Goal: Information Seeking & Learning: Learn about a topic

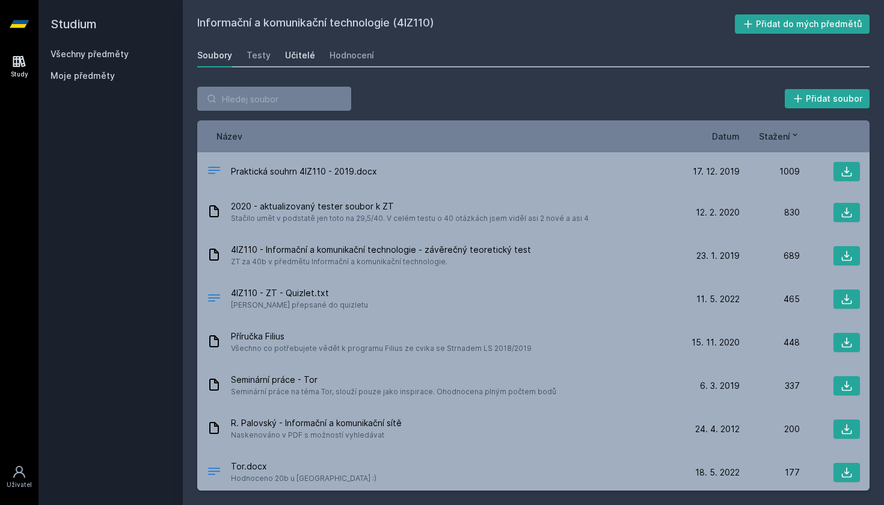
click at [285, 61] on div "Učitelé" at bounding box center [300, 55] width 30 height 12
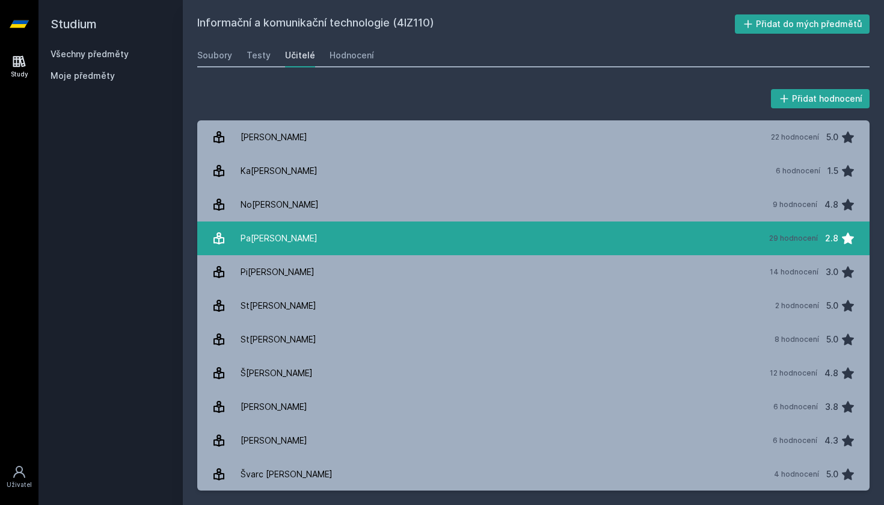
click at [370, 240] on link "Pa[PERSON_NAME] 29 hodnocení 2.8" at bounding box center [533, 238] width 673 height 34
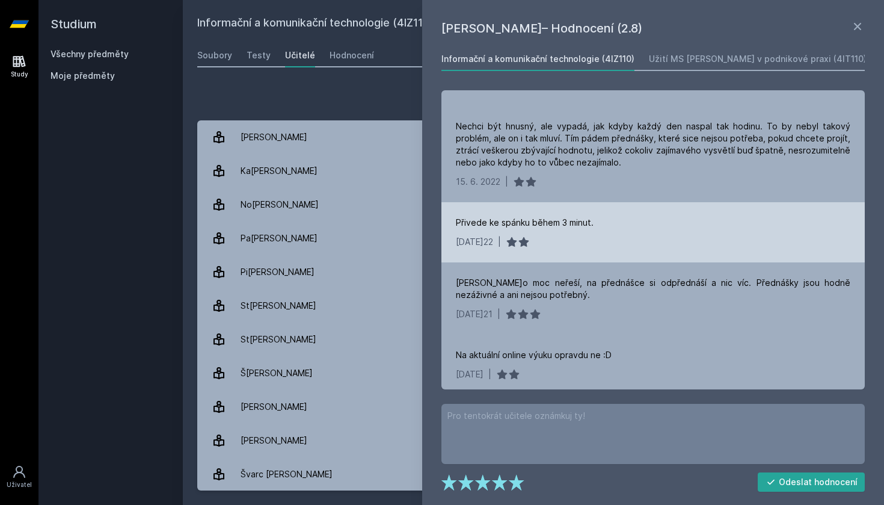
scroll to position [407, 0]
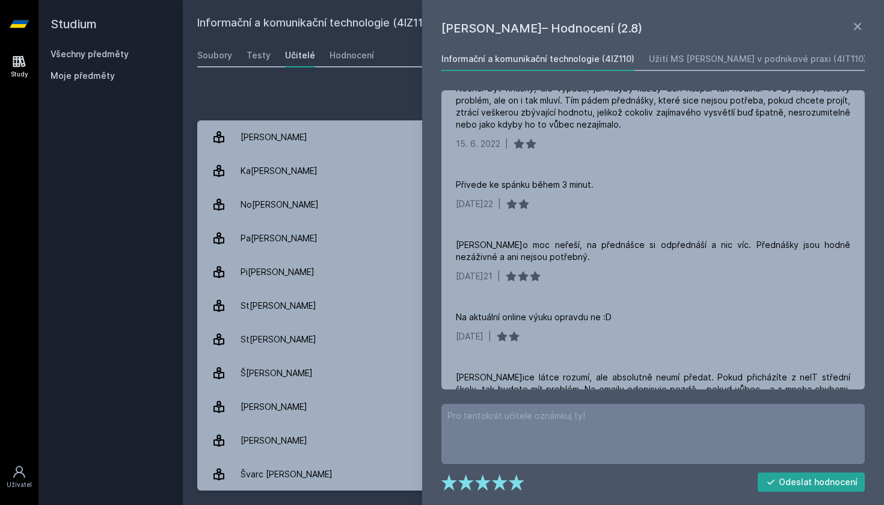
click at [394, 94] on div "Přidat hodnocení" at bounding box center [533, 99] width 673 height 24
click at [401, 27] on h2 "Informační a komunikační technologie (4IZ110)" at bounding box center [466, 23] width 538 height 19
copy h2 "4IZ110"
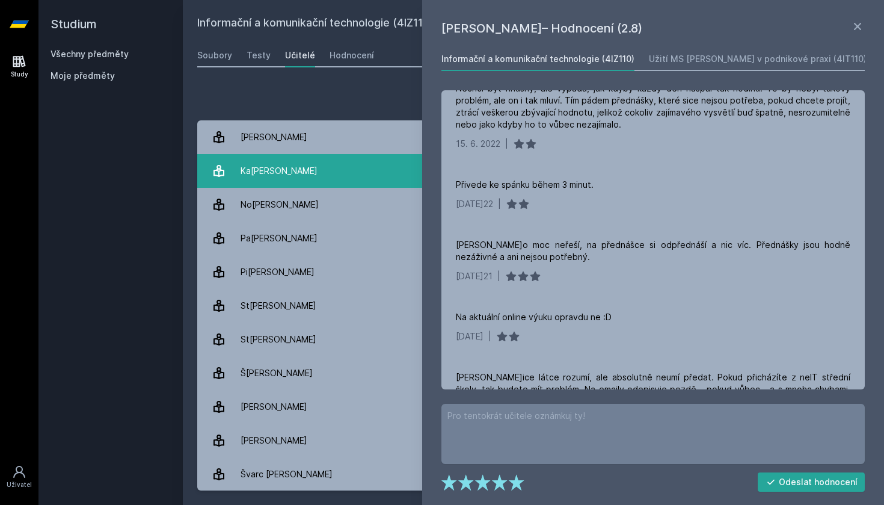
scroll to position [0, 0]
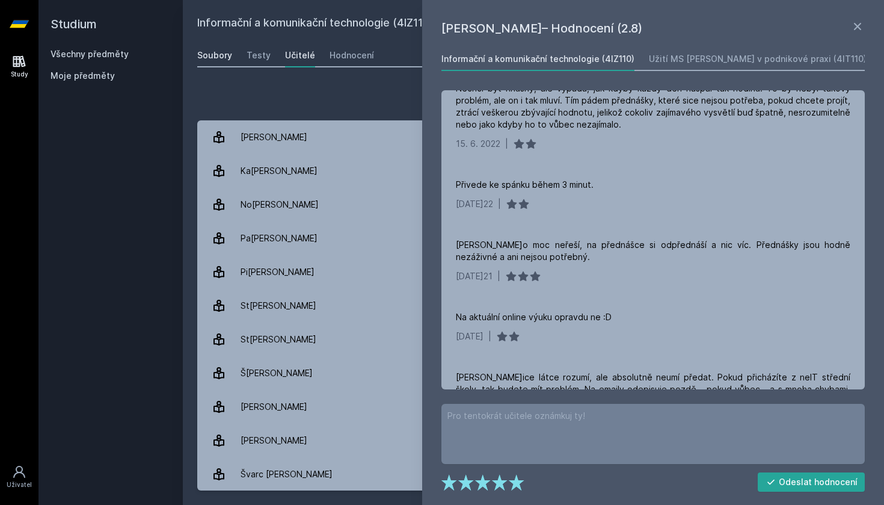
click at [210, 56] on div "Soubory" at bounding box center [214, 55] width 35 height 12
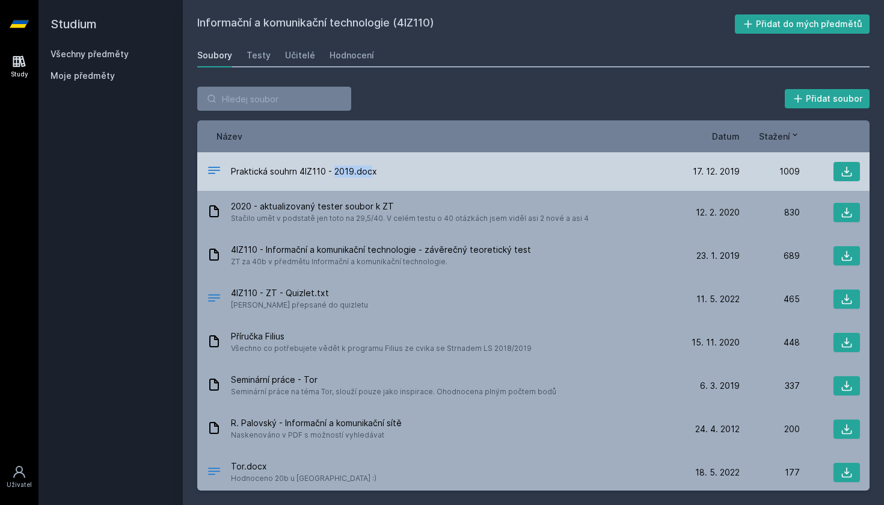
drag, startPoint x: 335, startPoint y: 171, endPoint x: 371, endPoint y: 171, distance: 35.5
click at [371, 171] on span "Praktická souhrn 4IZ110 - 2019.docx" at bounding box center [304, 171] width 146 height 12
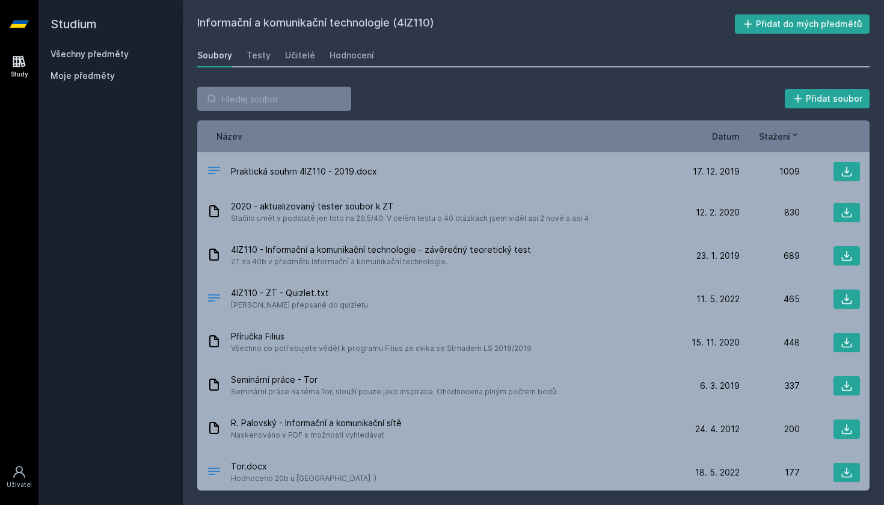
click at [735, 130] on span "Datum" at bounding box center [726, 136] width 28 height 13
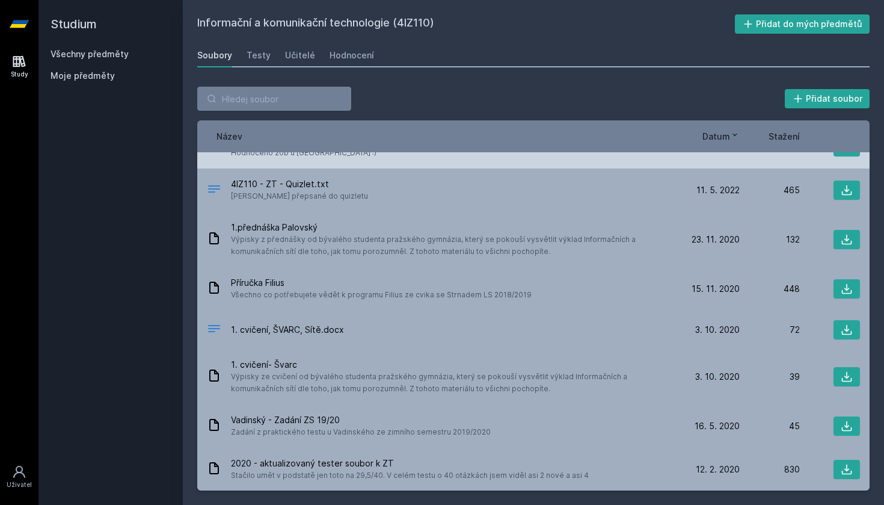
scroll to position [132, 0]
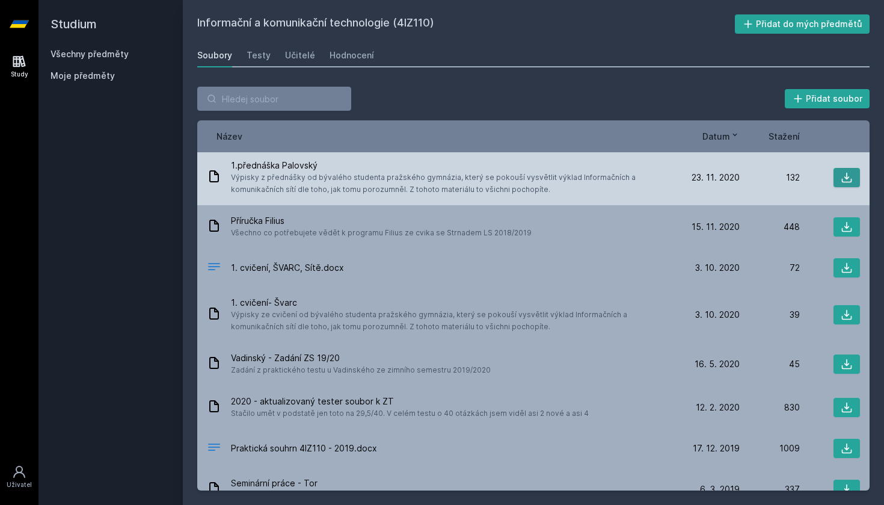
click at [852, 179] on icon at bounding box center [847, 178] width 10 height 10
